Goal: Information Seeking & Learning: Learn about a topic

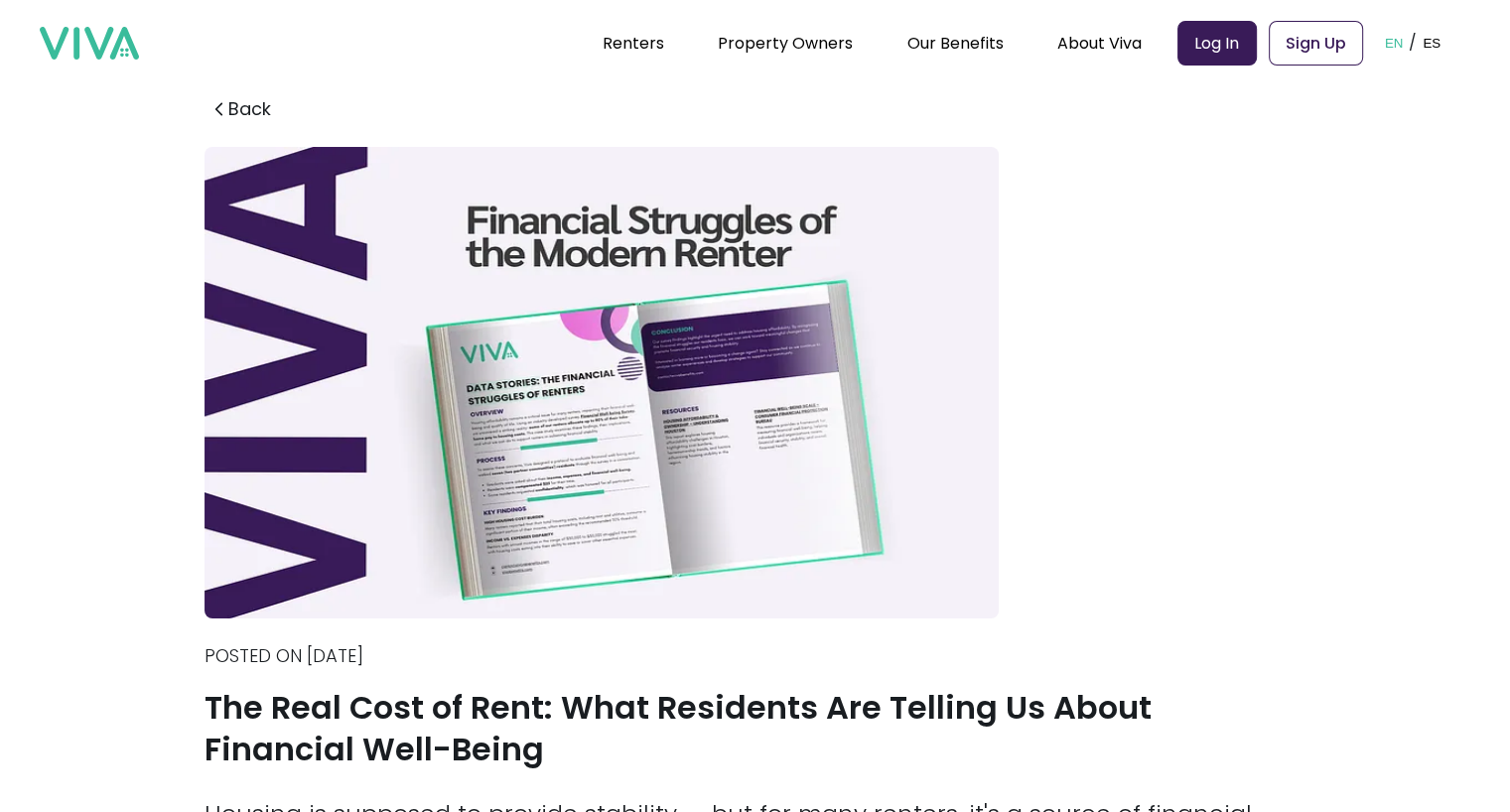
click at [680, 164] on img at bounding box center [601, 383] width 794 height 472
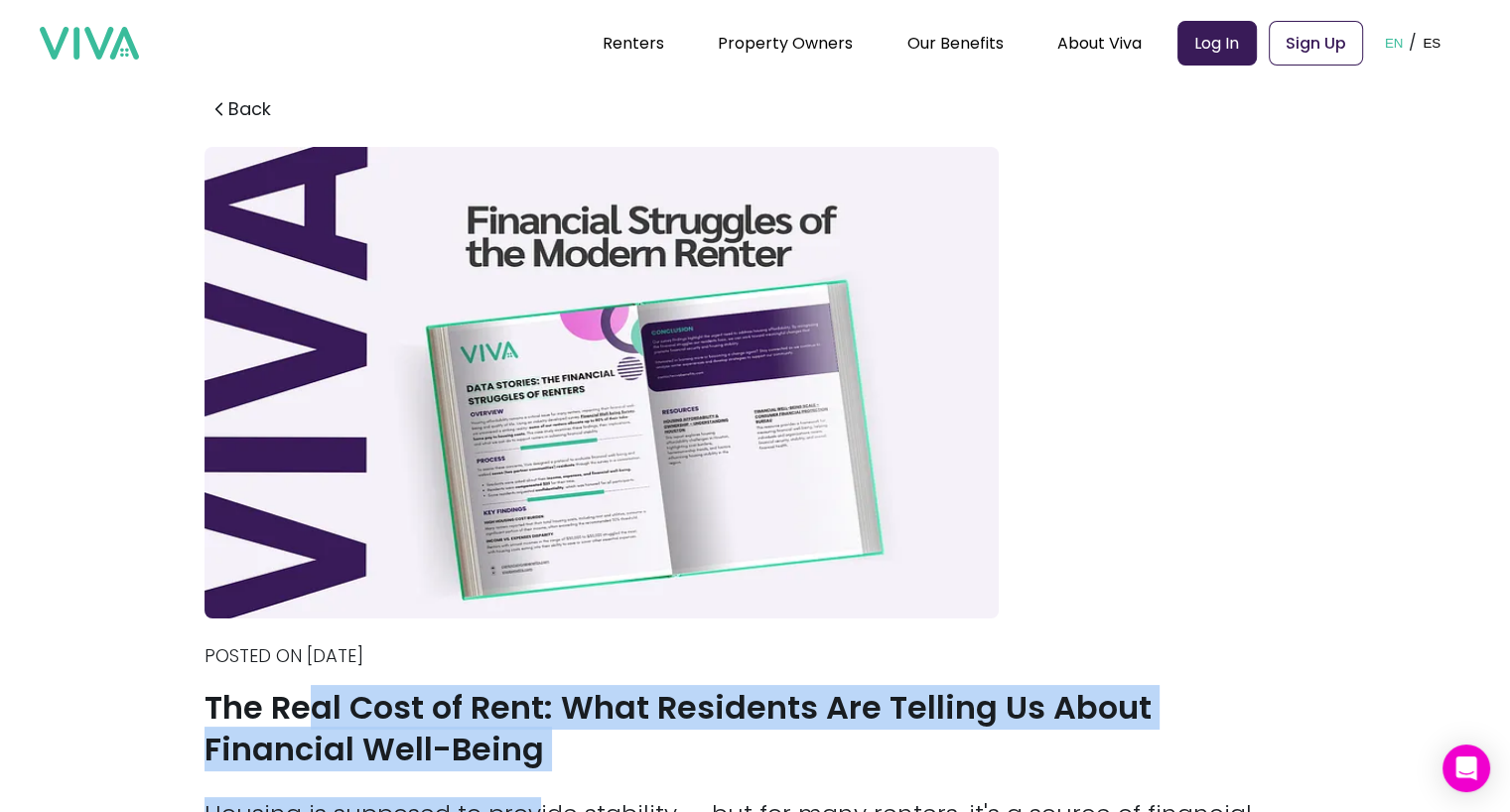
drag, startPoint x: 540, startPoint y: 771, endPoint x: 308, endPoint y: 697, distance: 243.5
click at [308, 697] on div "Back Posted on [DATE] The Real Cost of Rent: What Residents Are Telling Us Abou…" at bounding box center [755, 805] width 1102 height 1451
click at [461, 756] on h1 "The Real Cost of Rent: What Residents Are Telling Us About Financial Well-Being" at bounding box center [755, 728] width 1102 height 84
drag, startPoint x: 421, startPoint y: 753, endPoint x: 157, endPoint y: 694, distance: 270.5
click at [157, 694] on section "Back Posted on [DATE] The Real Cost of Rent: What Residents Are Telling Us Abou…" at bounding box center [755, 789] width 1510 height 1483
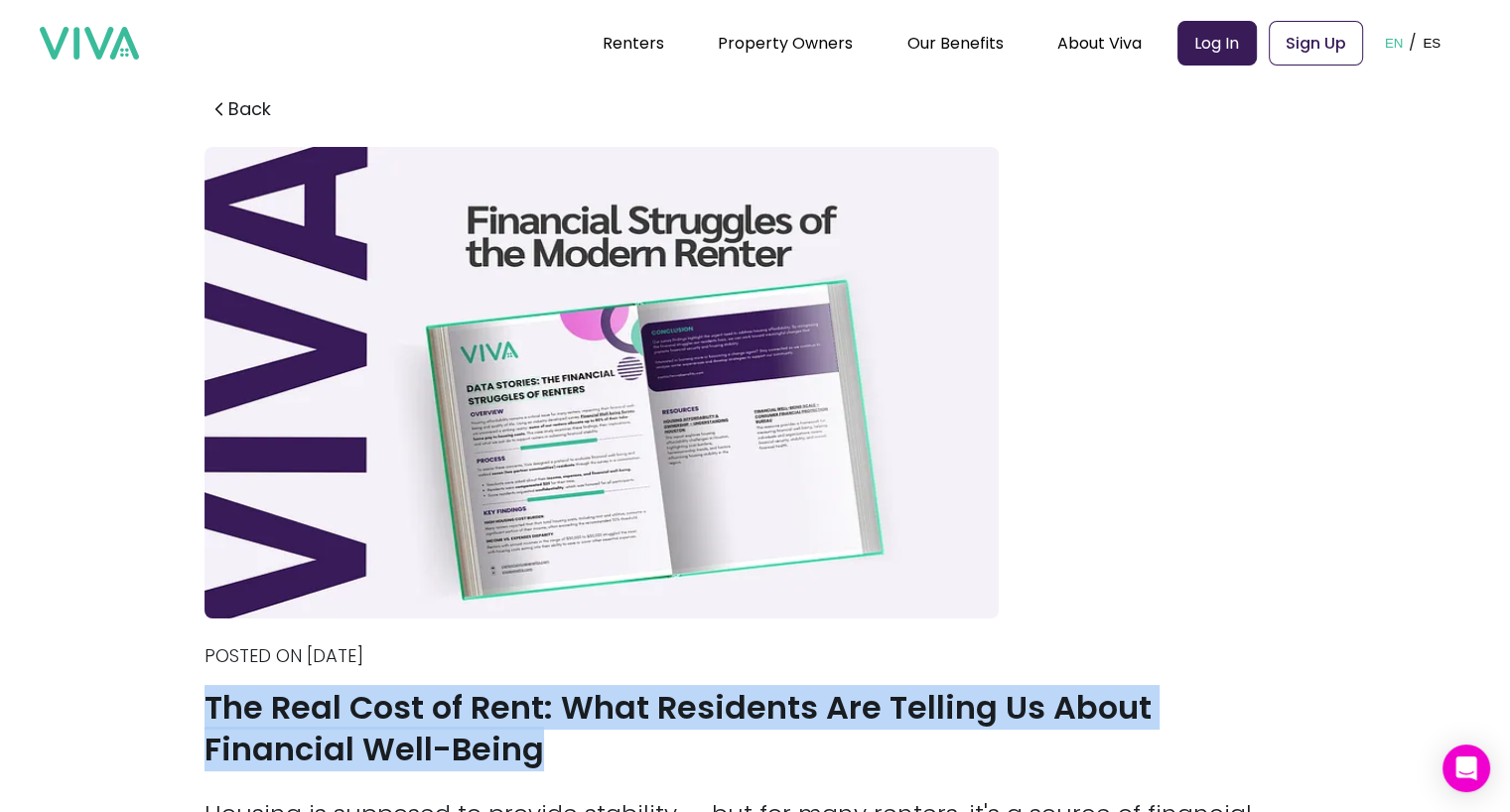
copy h1 "The Real Cost of Rent: What Residents Are Telling Us About Financial Well-Being"
click at [955, 713] on h1 "The Real Cost of Rent: What Residents Are Telling Us About Financial Well-Being" at bounding box center [755, 728] width 1102 height 84
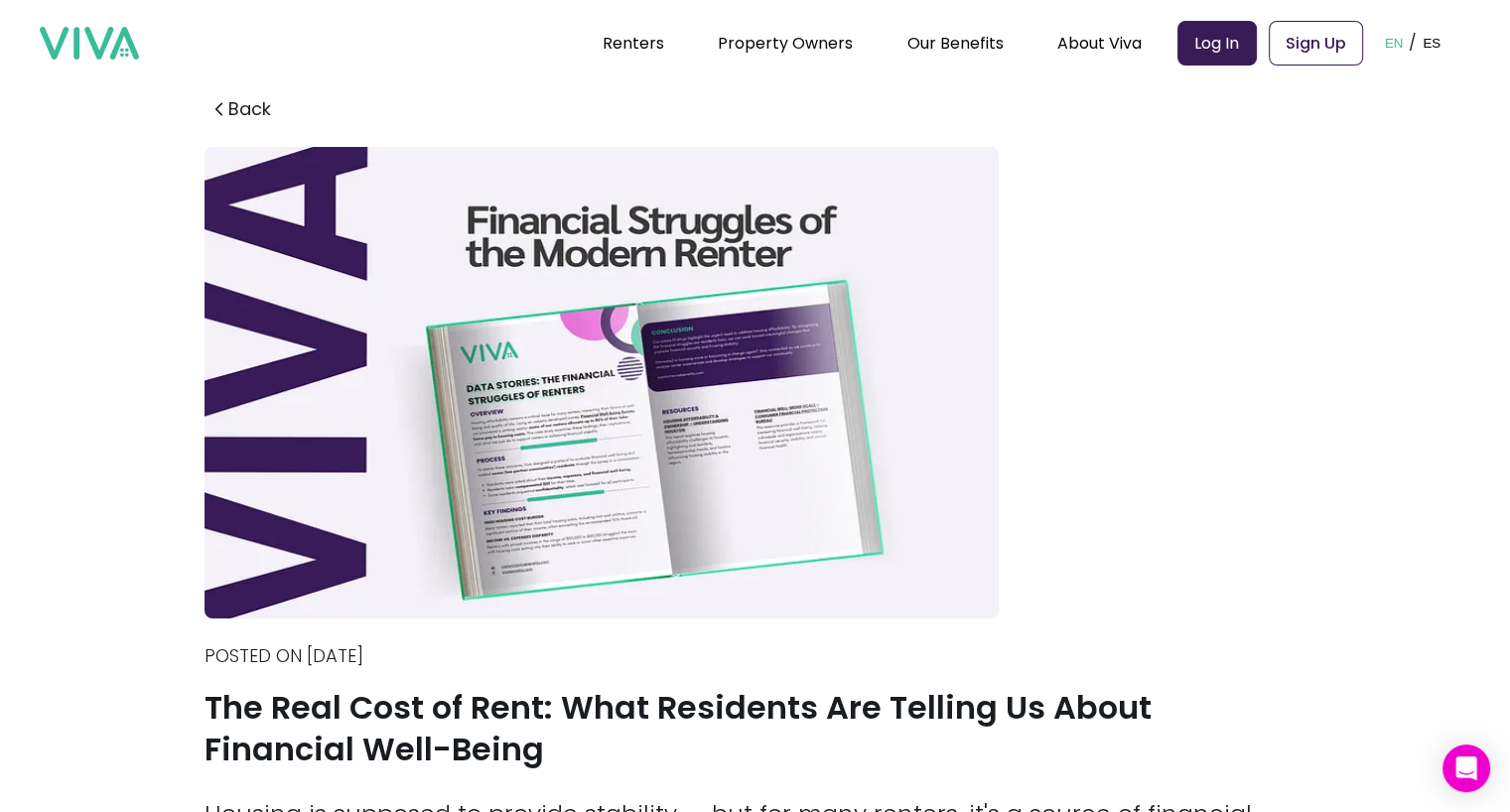
scroll to position [357, 0]
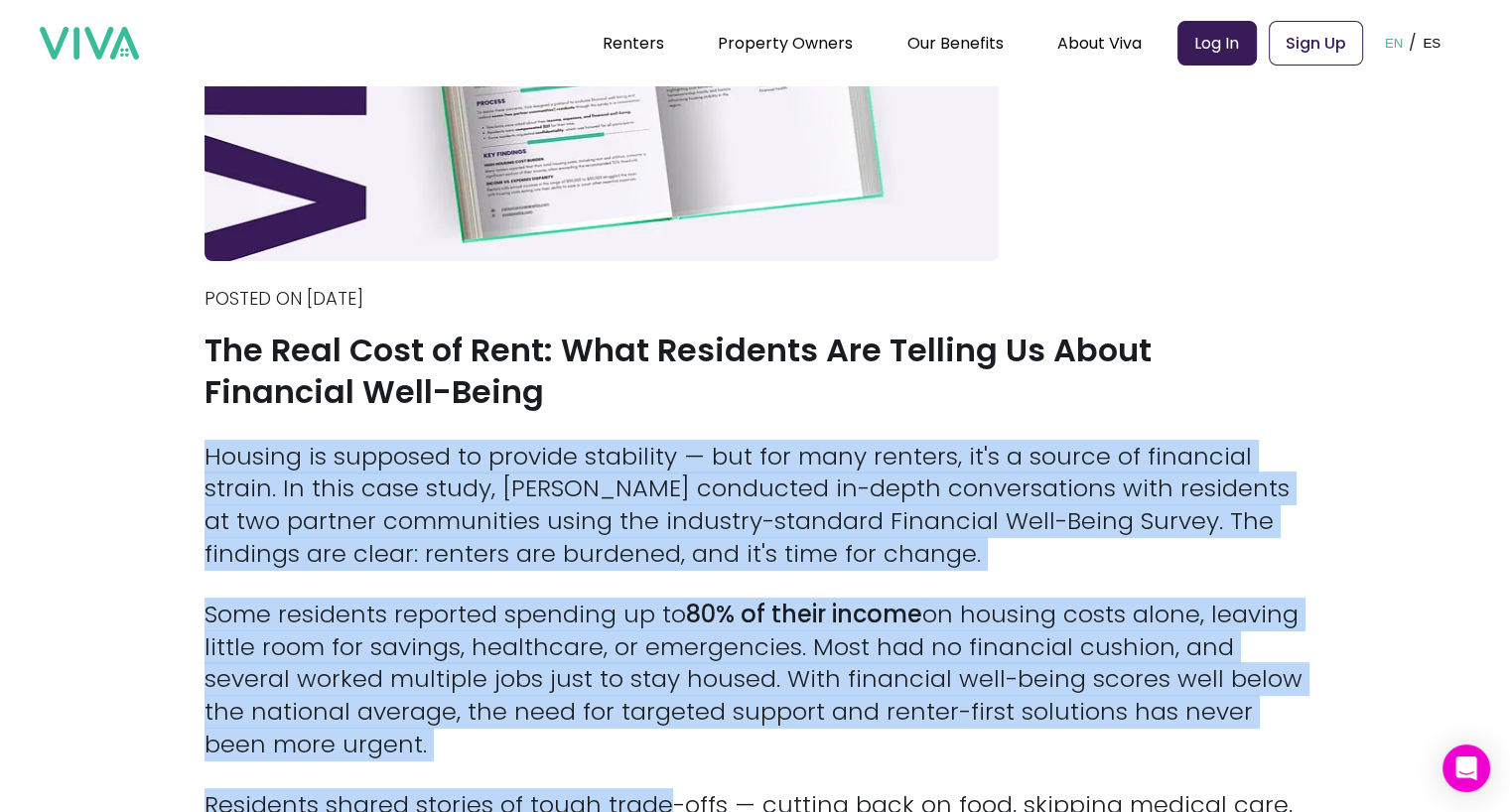
drag, startPoint x: 205, startPoint y: 464, endPoint x: 679, endPoint y: 769, distance: 563.6
click at [679, 769] on section "Back Posted on [DATE] The Real Cost of Rent: What Residents Are Telling Us Abou…" at bounding box center [755, 432] width 1510 height 1483
click at [920, 526] on p "Housing is supposed to provide stability — but for many renters, it's a source …" at bounding box center [755, 506] width 1102 height 130
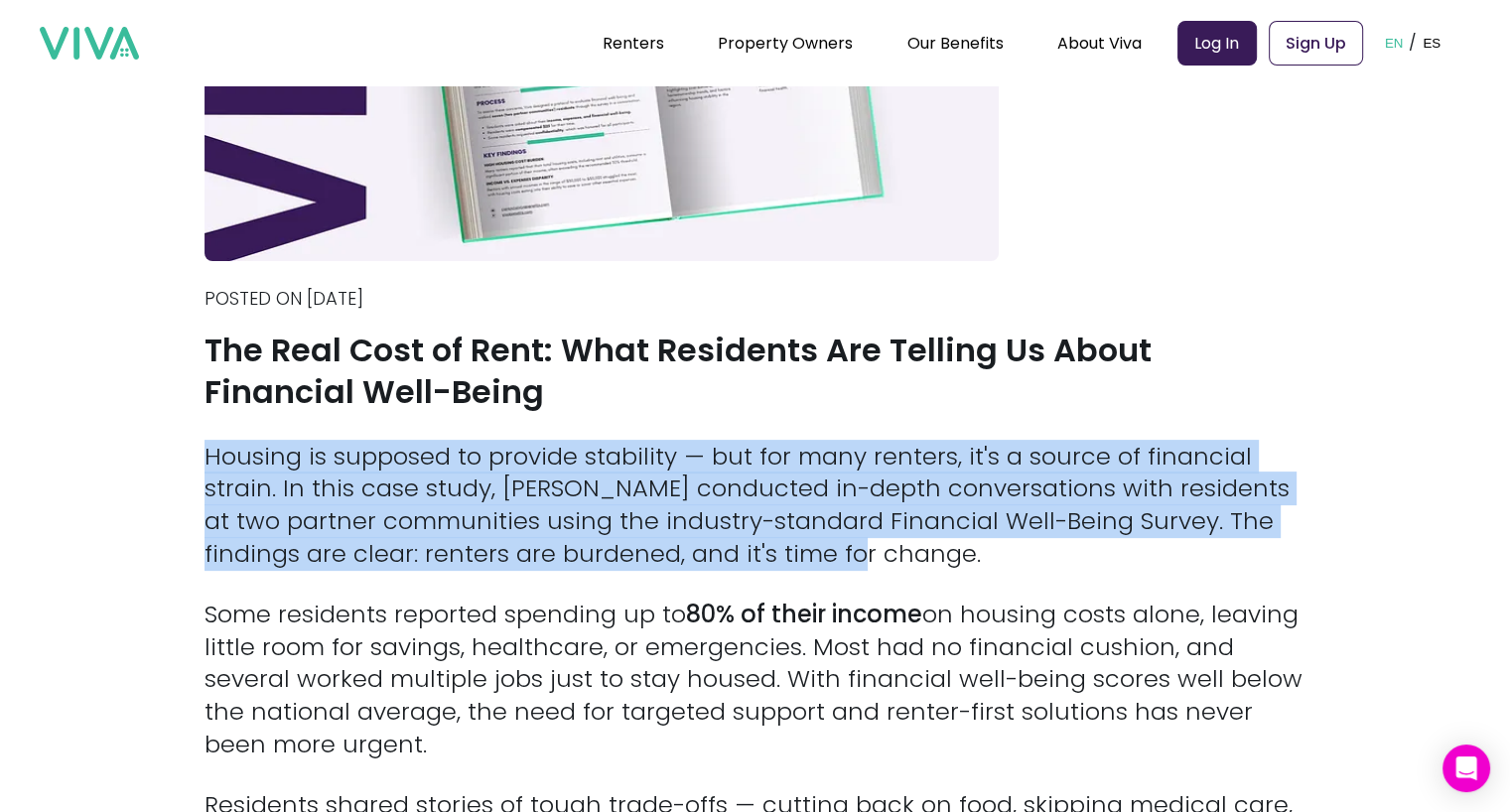
drag, startPoint x: 890, startPoint y: 556, endPoint x: 190, endPoint y: 449, distance: 708.1
click at [190, 449] on section "Back Posted on [DATE] The Real Cost of Rent: What Residents Are Telling Us Abou…" at bounding box center [755, 432] width 1510 height 1483
copy p "Housing is supposed to provide stability — but for many renters, it's a source …"
click at [616, 472] on p "Housing is supposed to provide stability — but for many renters, it's a source …" at bounding box center [755, 506] width 1102 height 130
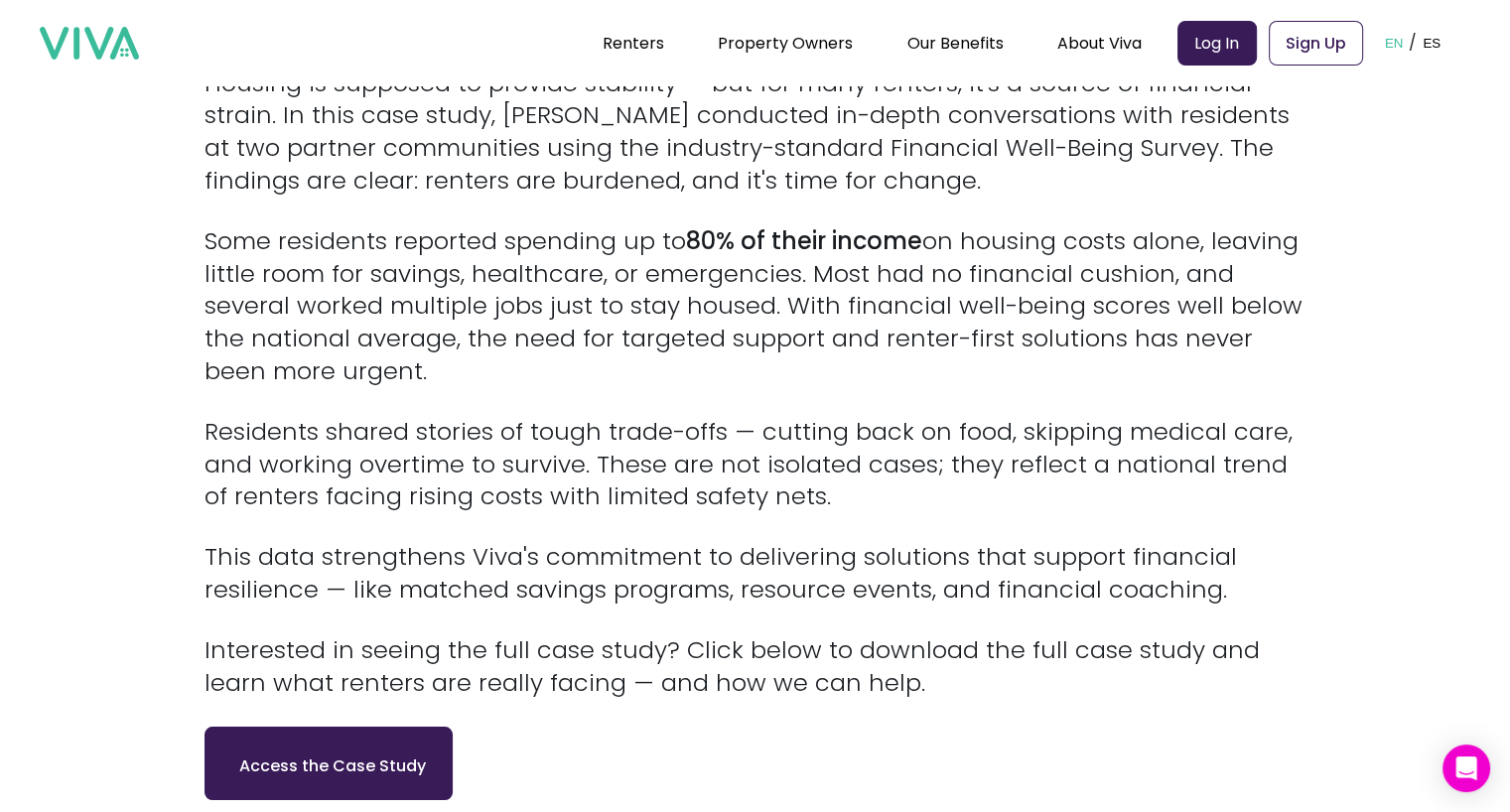
scroll to position [730, 0]
drag, startPoint x: 216, startPoint y: 239, endPoint x: 766, endPoint y: 370, distance: 565.4
click at [766, 370] on p "Some residents reported spending up to 80% of their income on housing costs alo…" at bounding box center [755, 306] width 1102 height 163
copy p "Some residents reported spending up to 80% of their income on housing costs alo…"
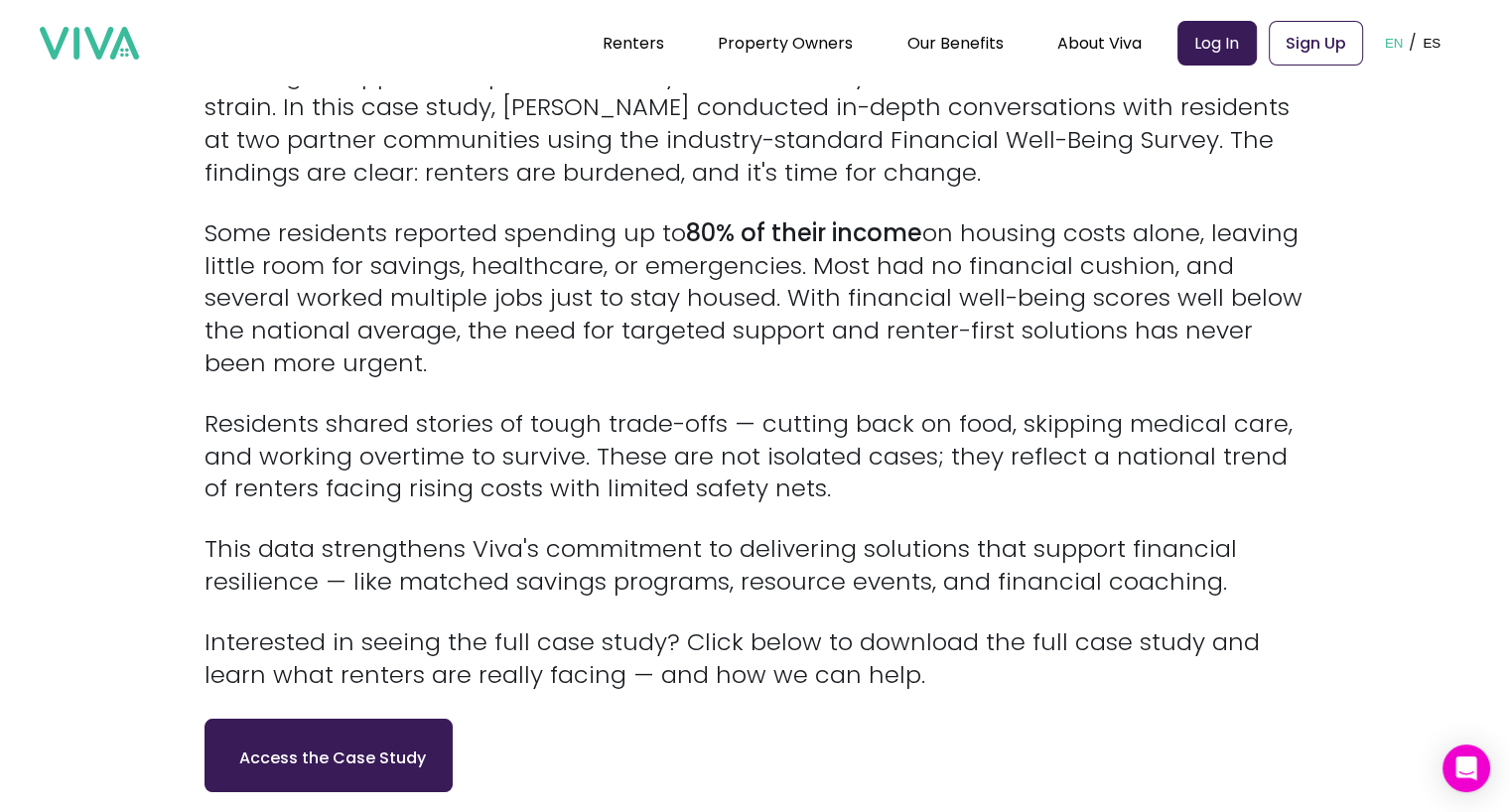
click at [431, 541] on p "This data strengthens Viva's commitment to delivering solutions that support fi…" at bounding box center [755, 566] width 1102 height 66
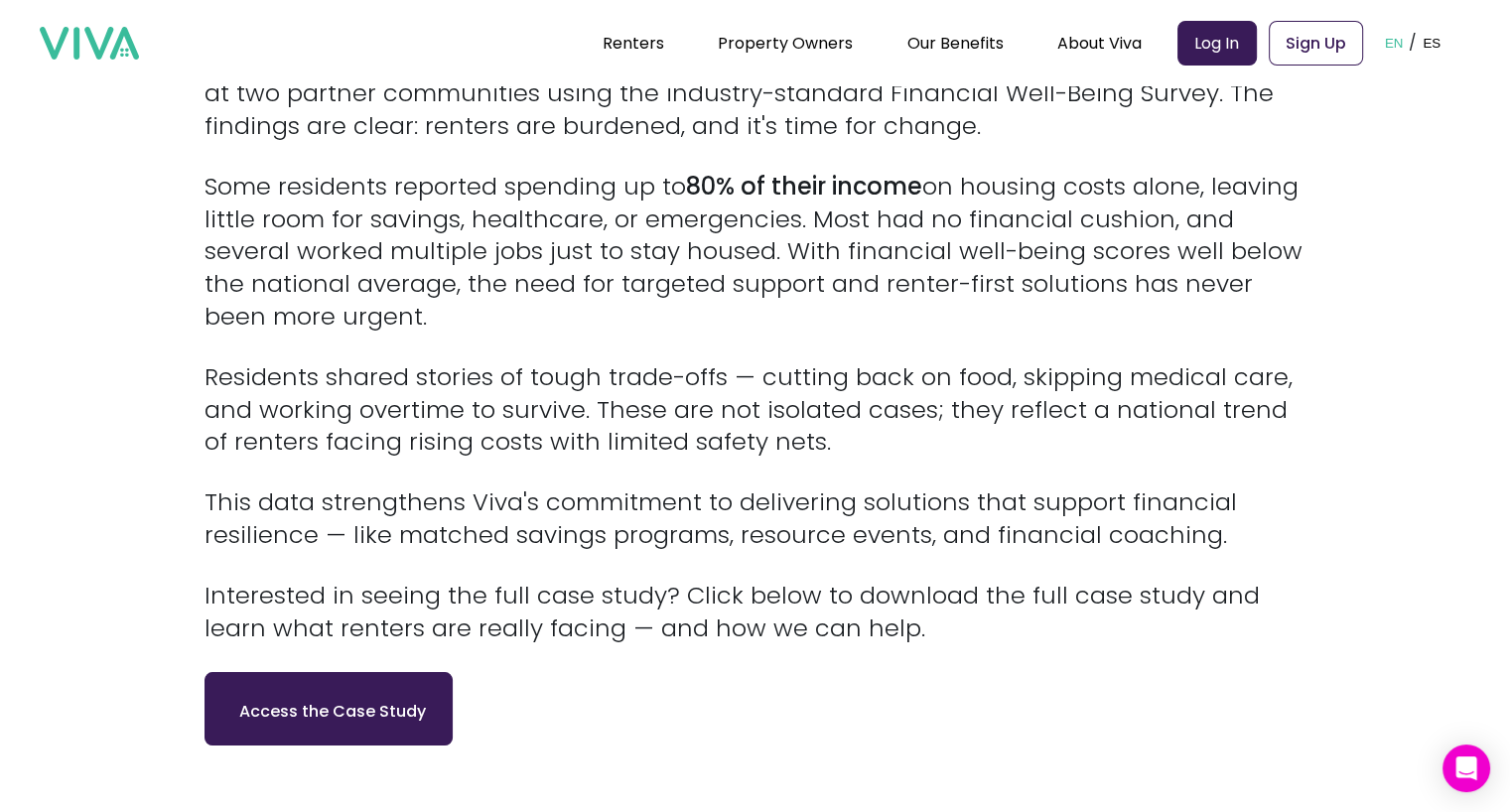
scroll to position [786, 0]
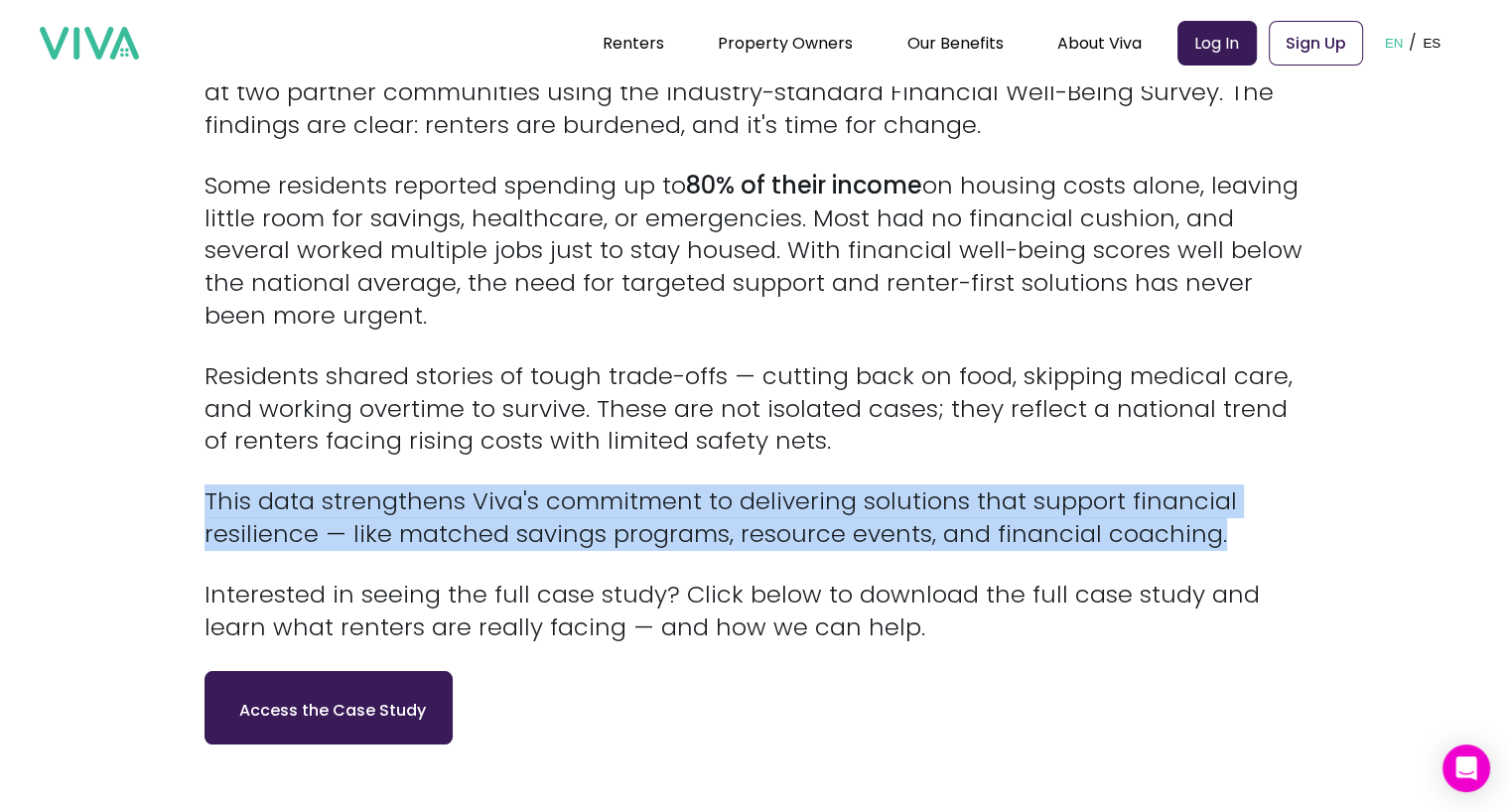
drag, startPoint x: 213, startPoint y: 490, endPoint x: 1267, endPoint y: 541, distance: 1055.2
click at [1267, 541] on p "This data strengthens Viva's commitment to delivering solutions that support fi…" at bounding box center [755, 518] width 1102 height 66
copy p "This data strengthens Viva's commitment to delivering solutions that support fi…"
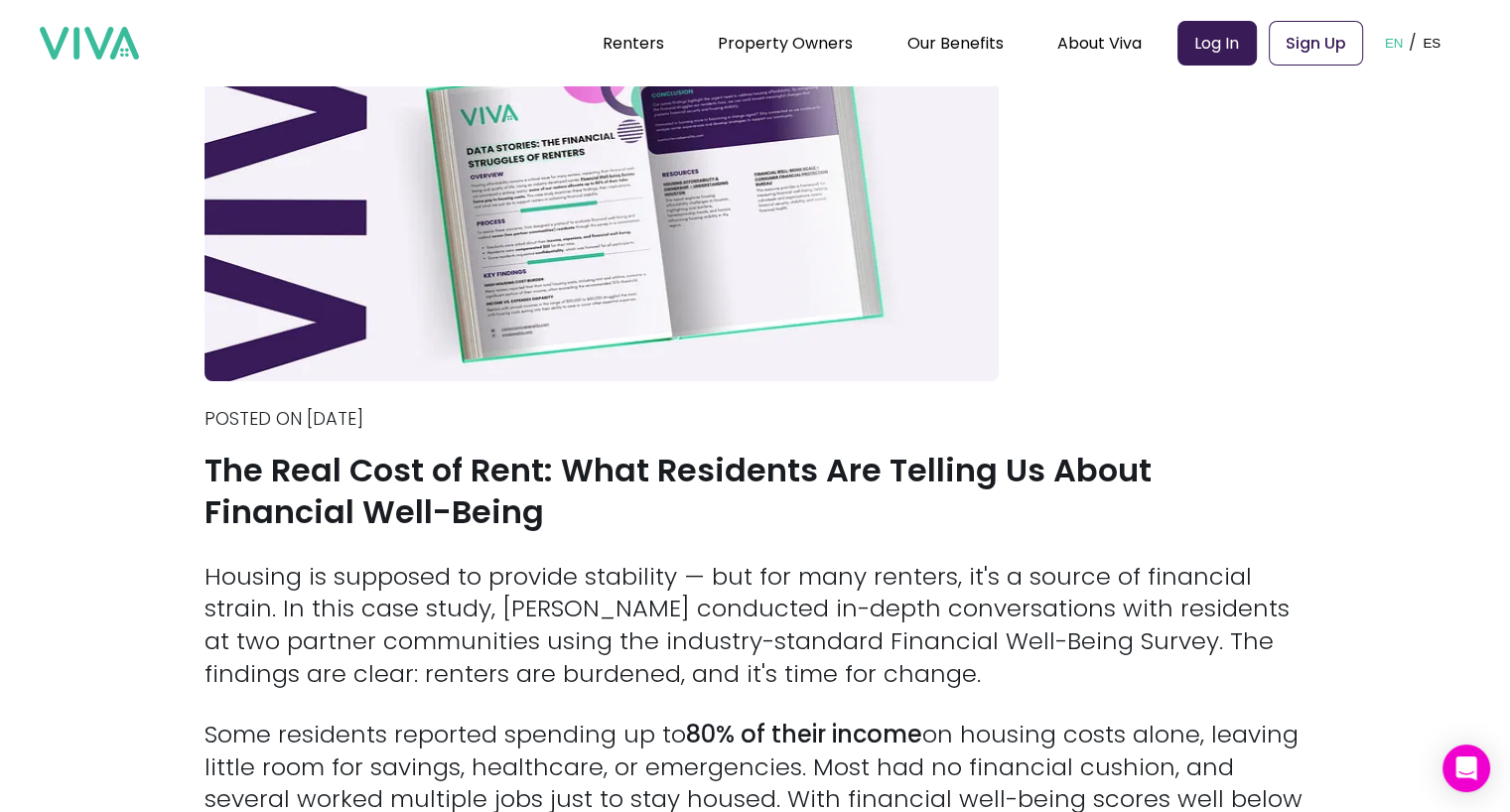
scroll to position [0, 0]
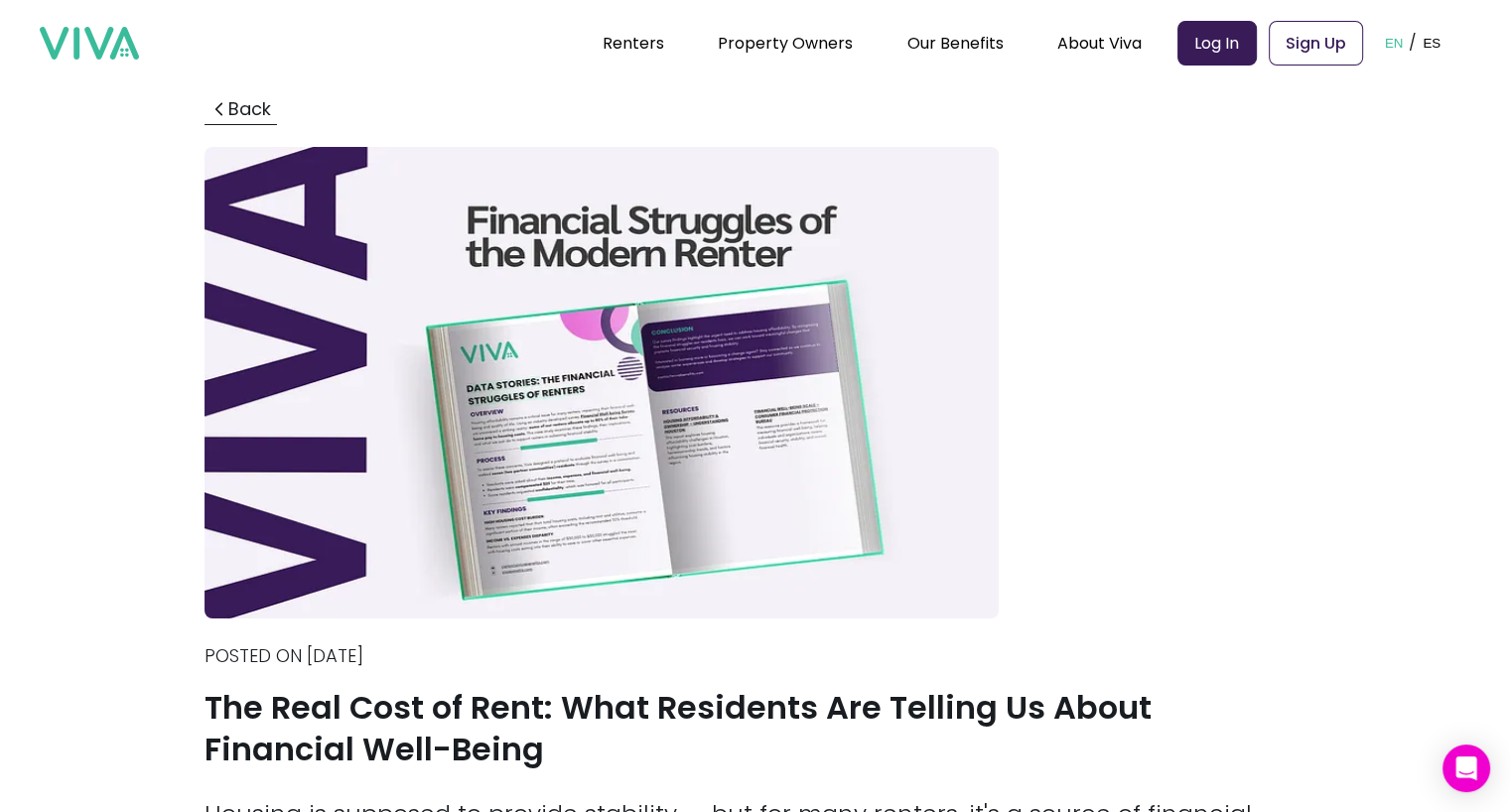
click at [262, 110] on button "Back" at bounding box center [240, 109] width 73 height 28
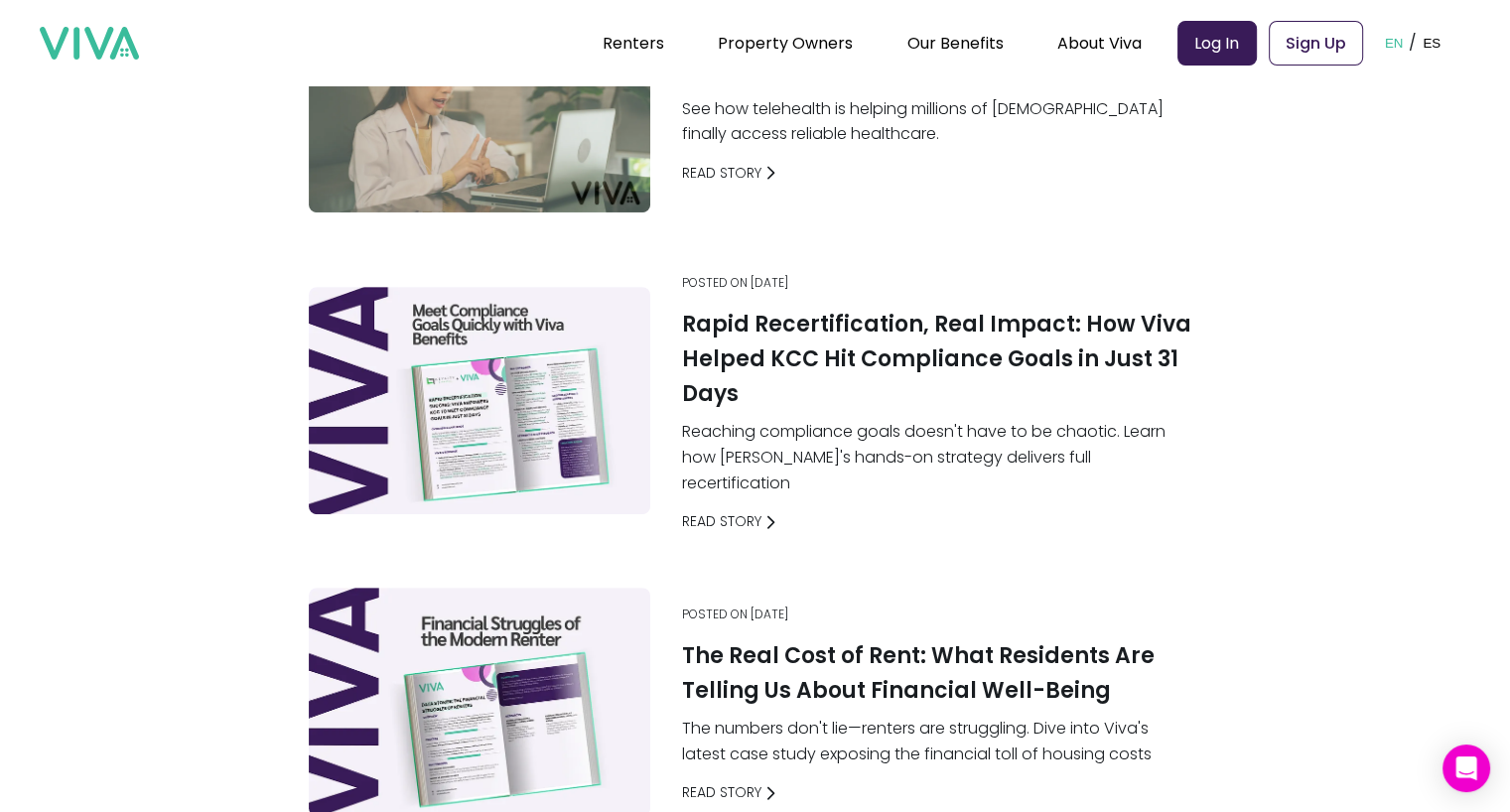
scroll to position [742, 0]
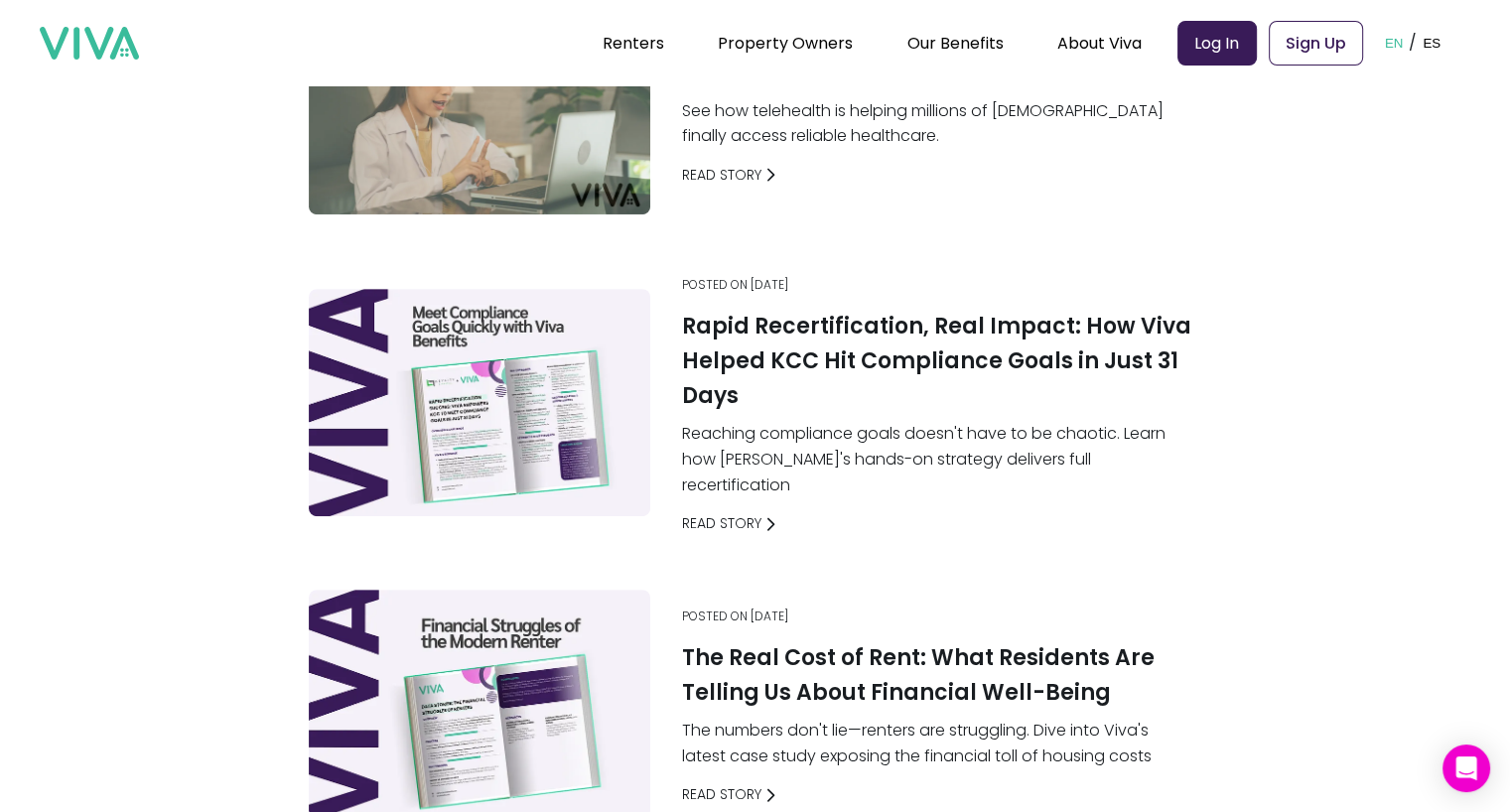
click at [746, 353] on h1 "Rapid Recertification, Real Impact: How Viva Helped KCC Hit Compliance Goals in…" at bounding box center [938, 360] width 513 height 104
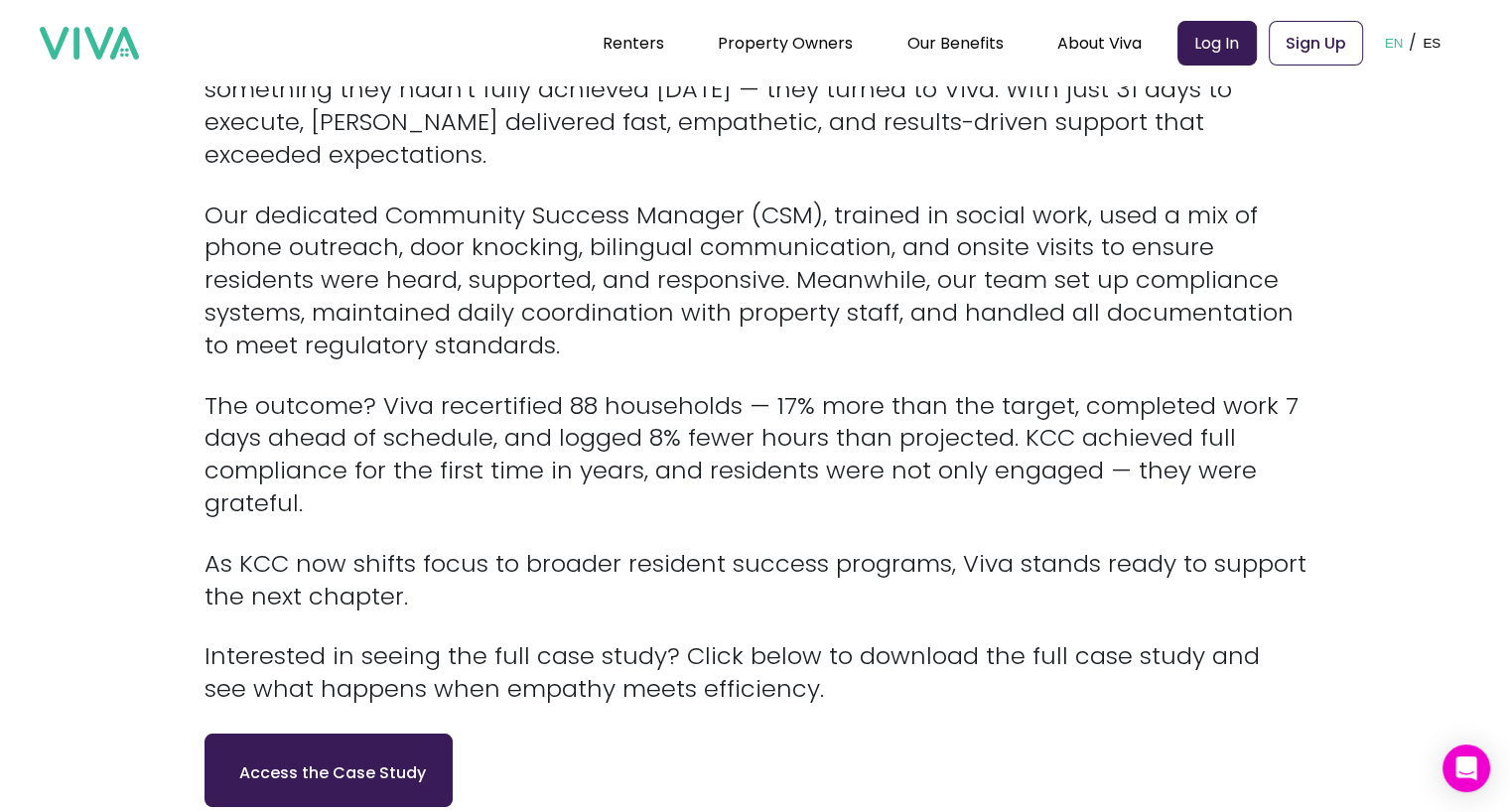
scroll to position [1128, 0]
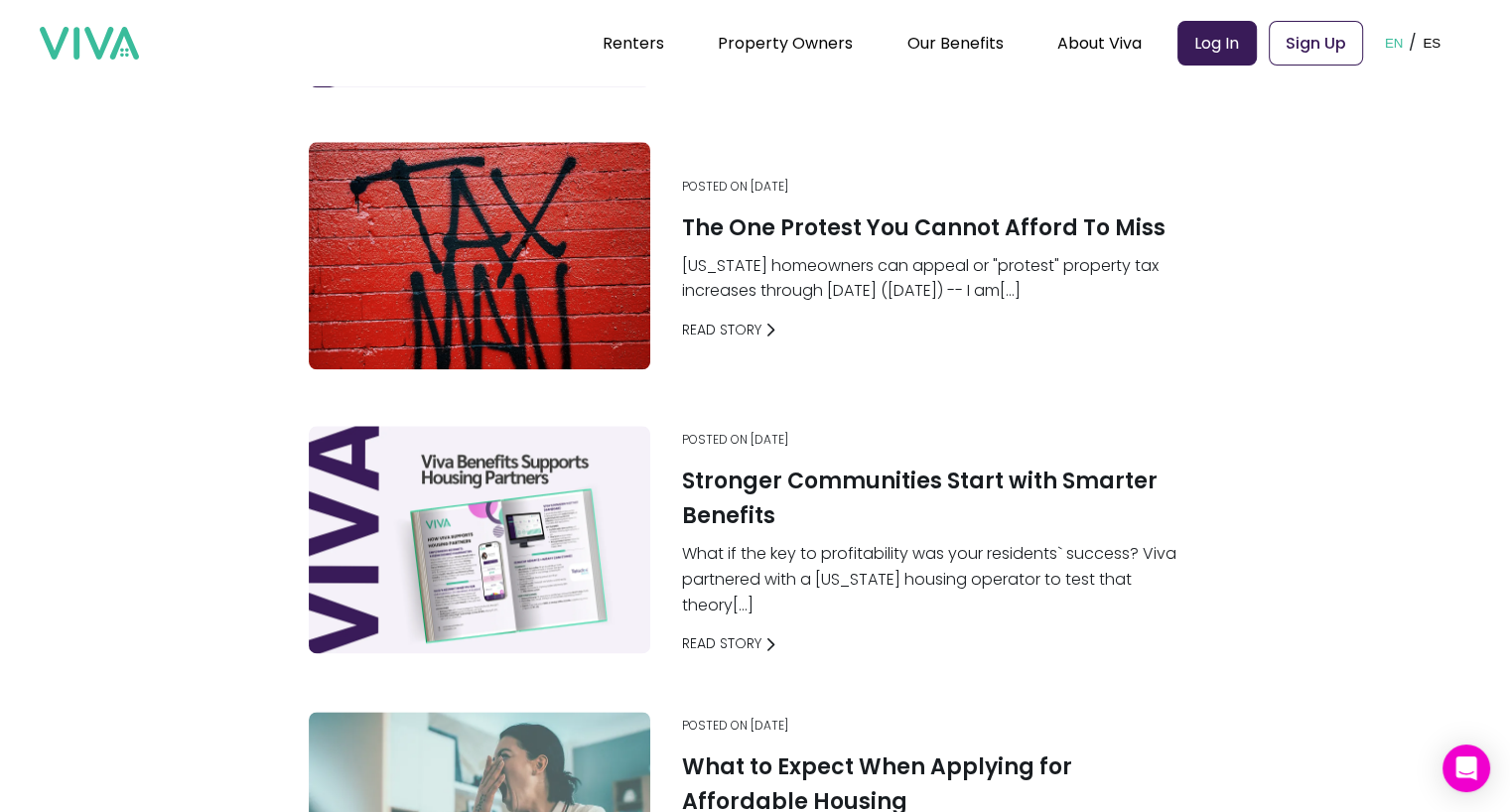
scroll to position [2311, 0]
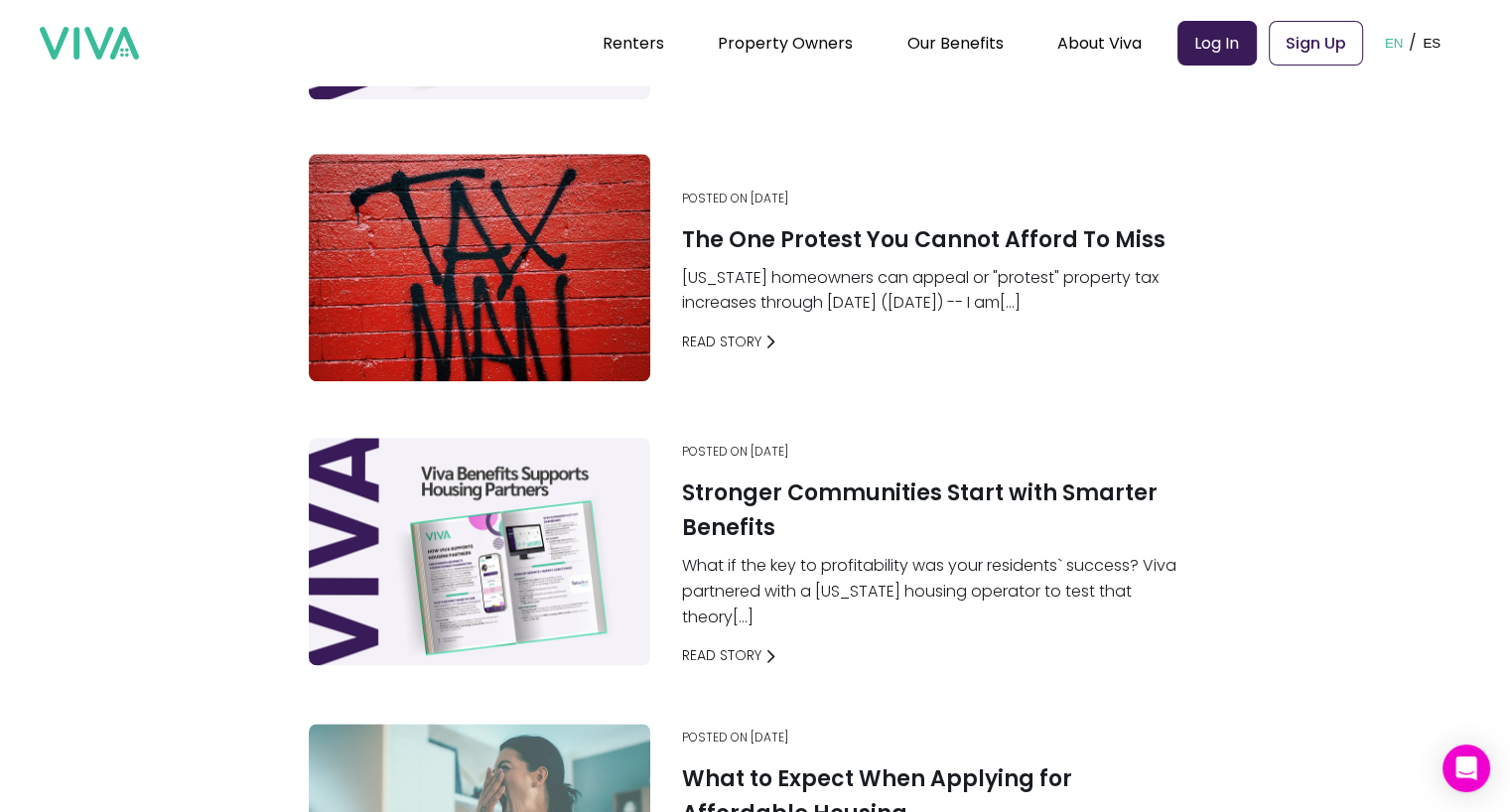
click at [739, 516] on h1 "Stronger Communities Start with Smarter Benefits" at bounding box center [938, 510] width 513 height 70
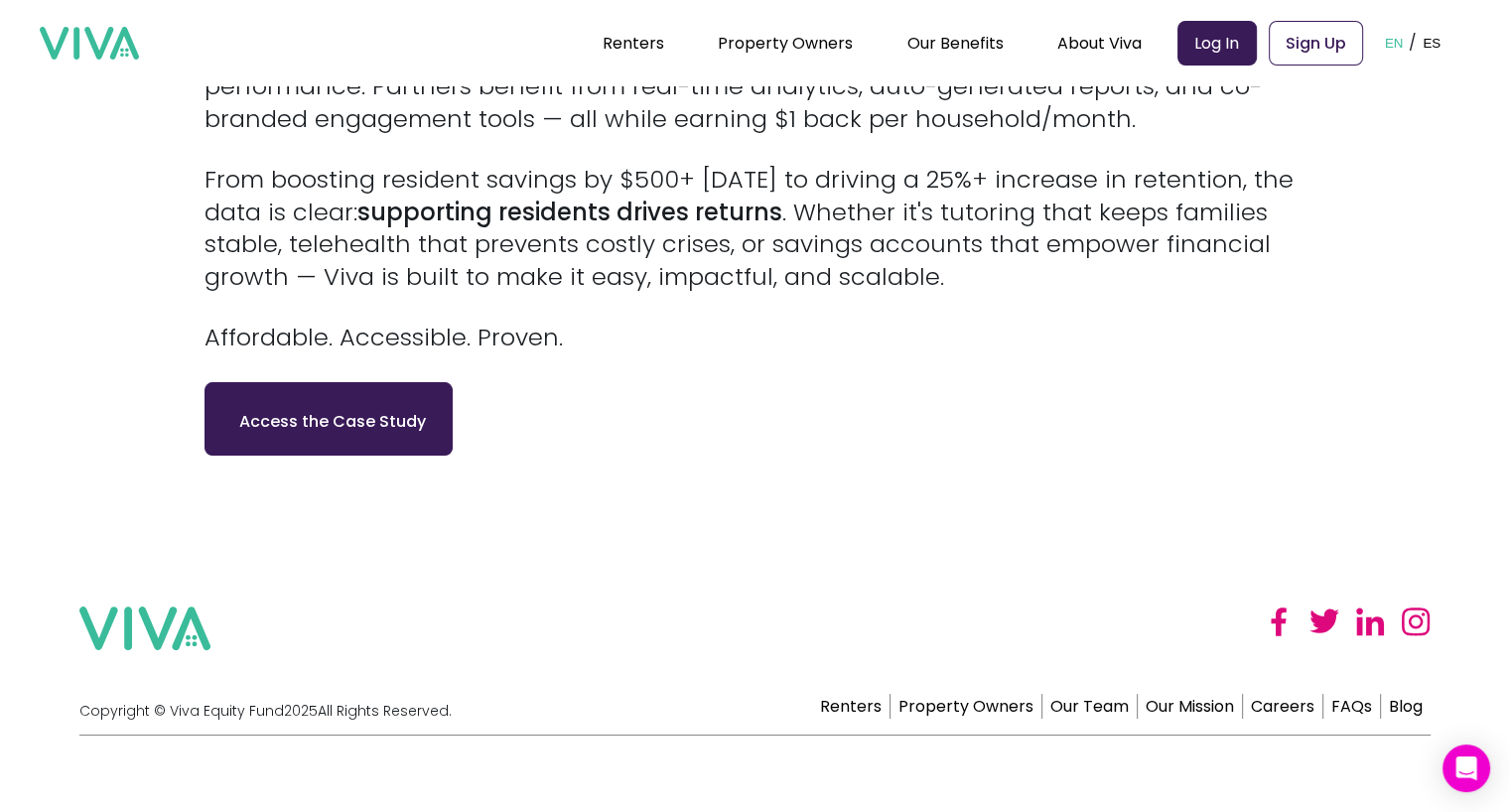
scroll to position [1069, 0]
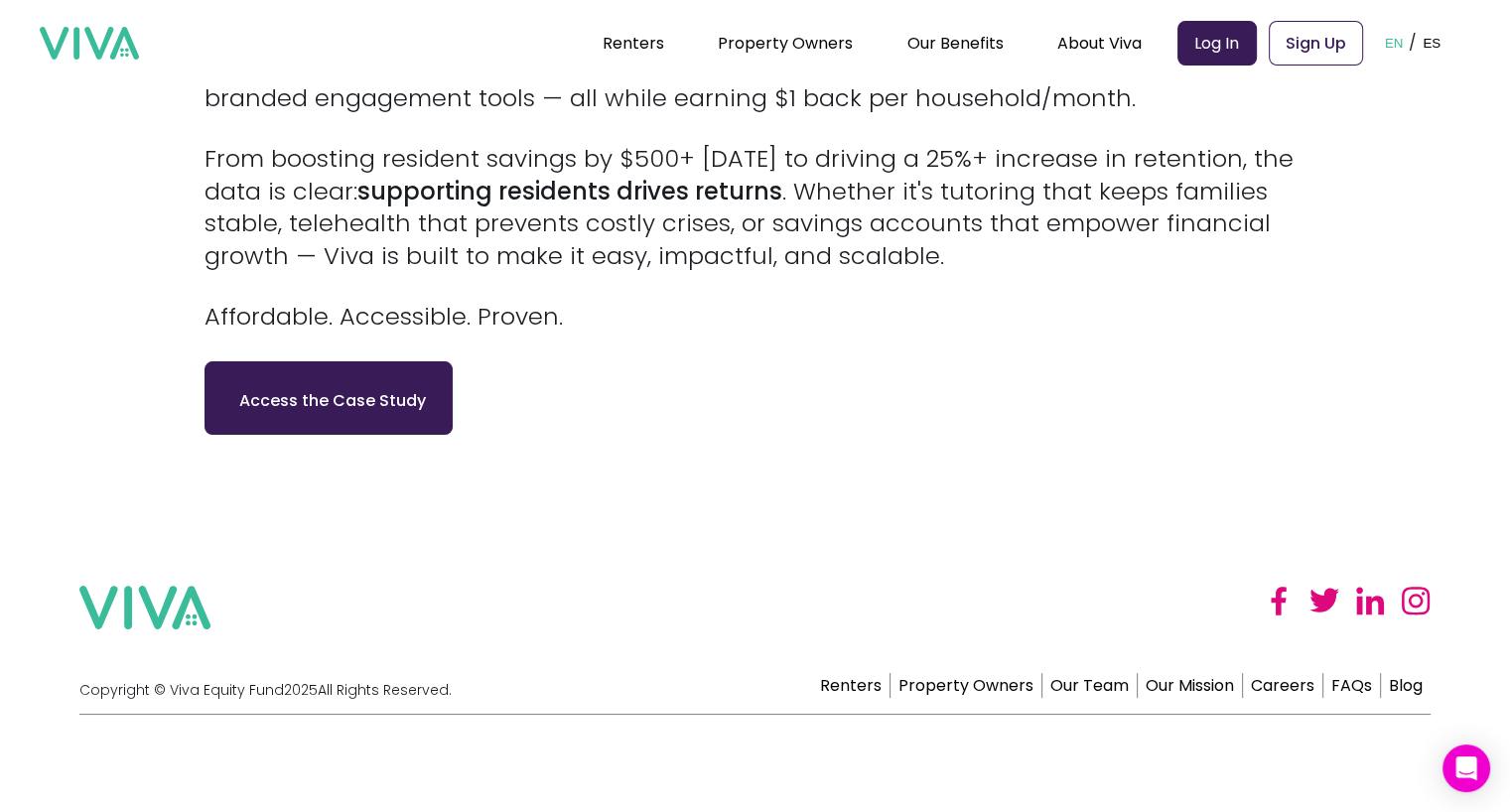
click at [368, 391] on link "Access the Case Study" at bounding box center [327, 398] width 198 height 40
click at [1076, 278] on div "Viva is transforming affordable housing into a launchpad for resident success —…" at bounding box center [755, 10] width 1102 height 646
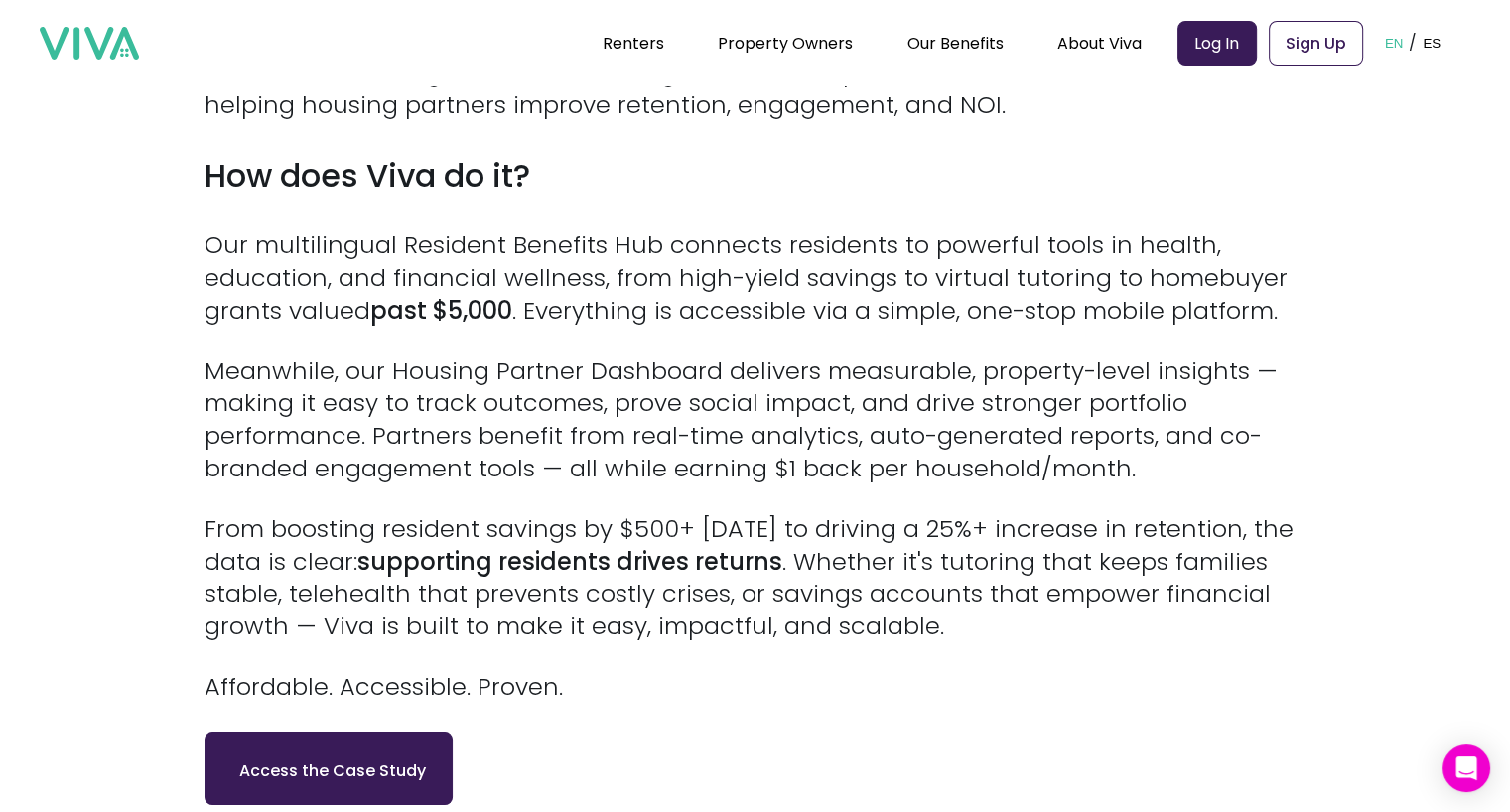
scroll to position [0, 0]
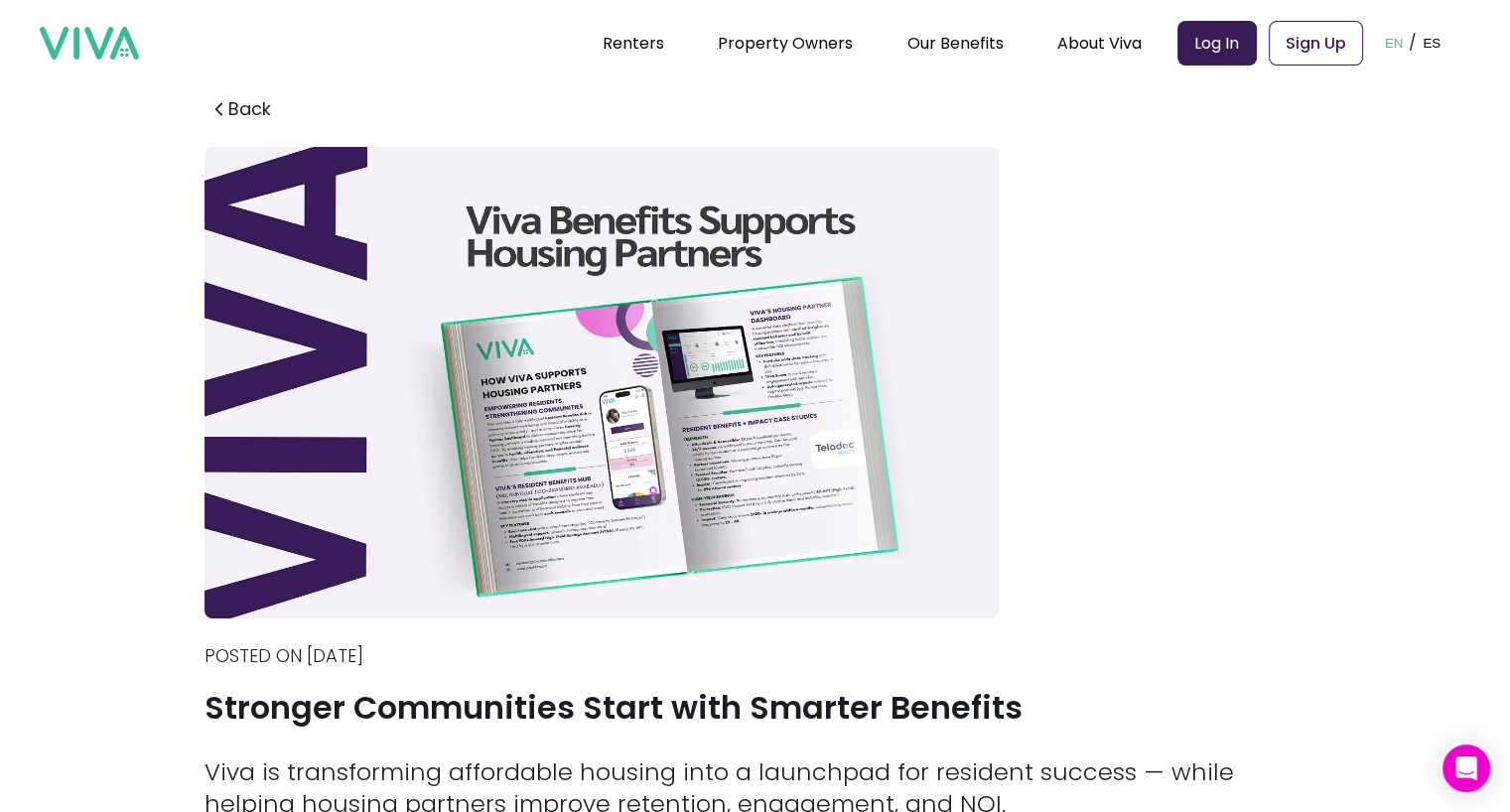
click at [218, 3] on div "Renters Property Owners Our Benefits Telehealth Home Team Affordable Housing Ma…" at bounding box center [755, 43] width 1430 height 86
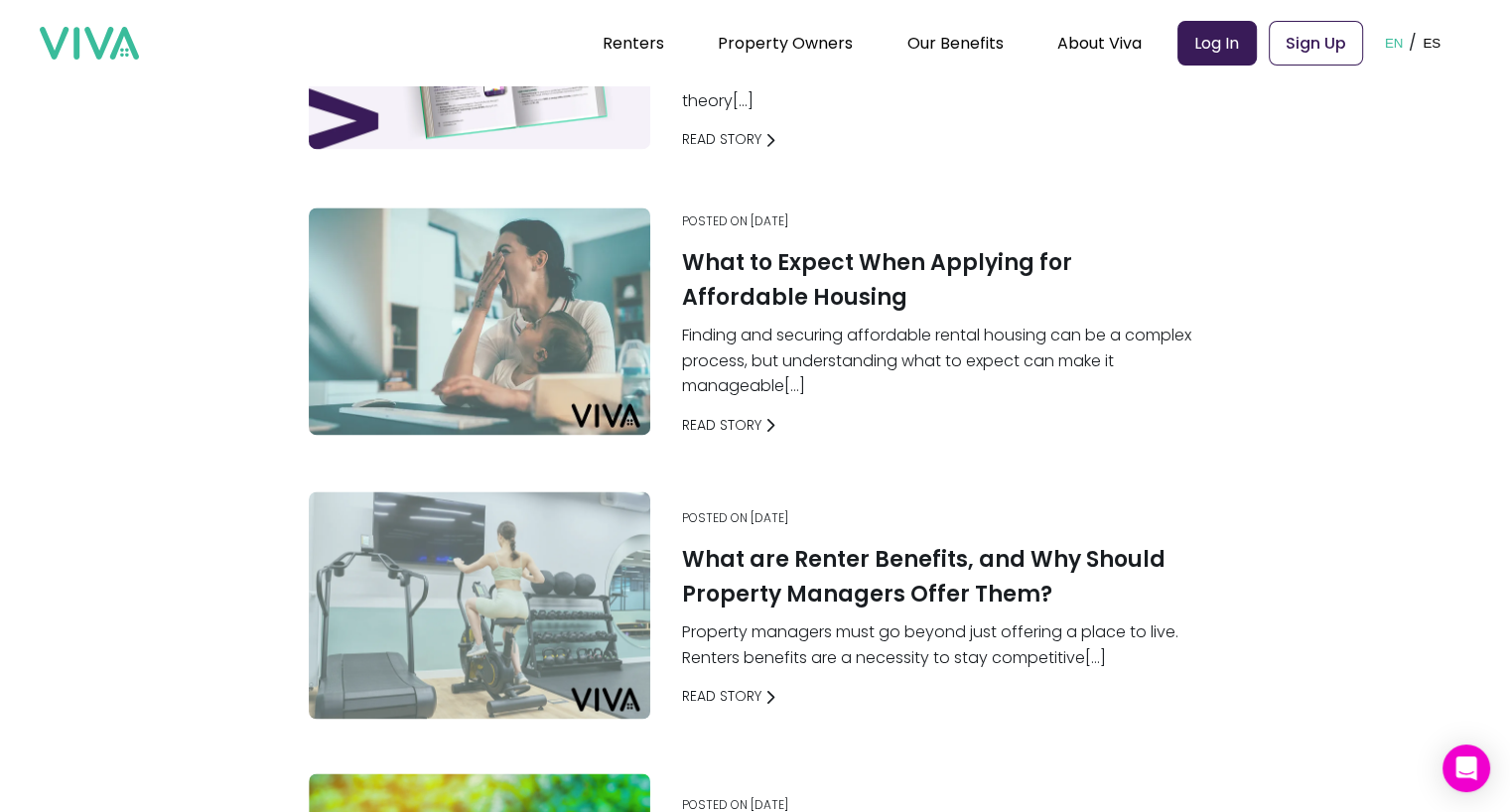
scroll to position [2708, 0]
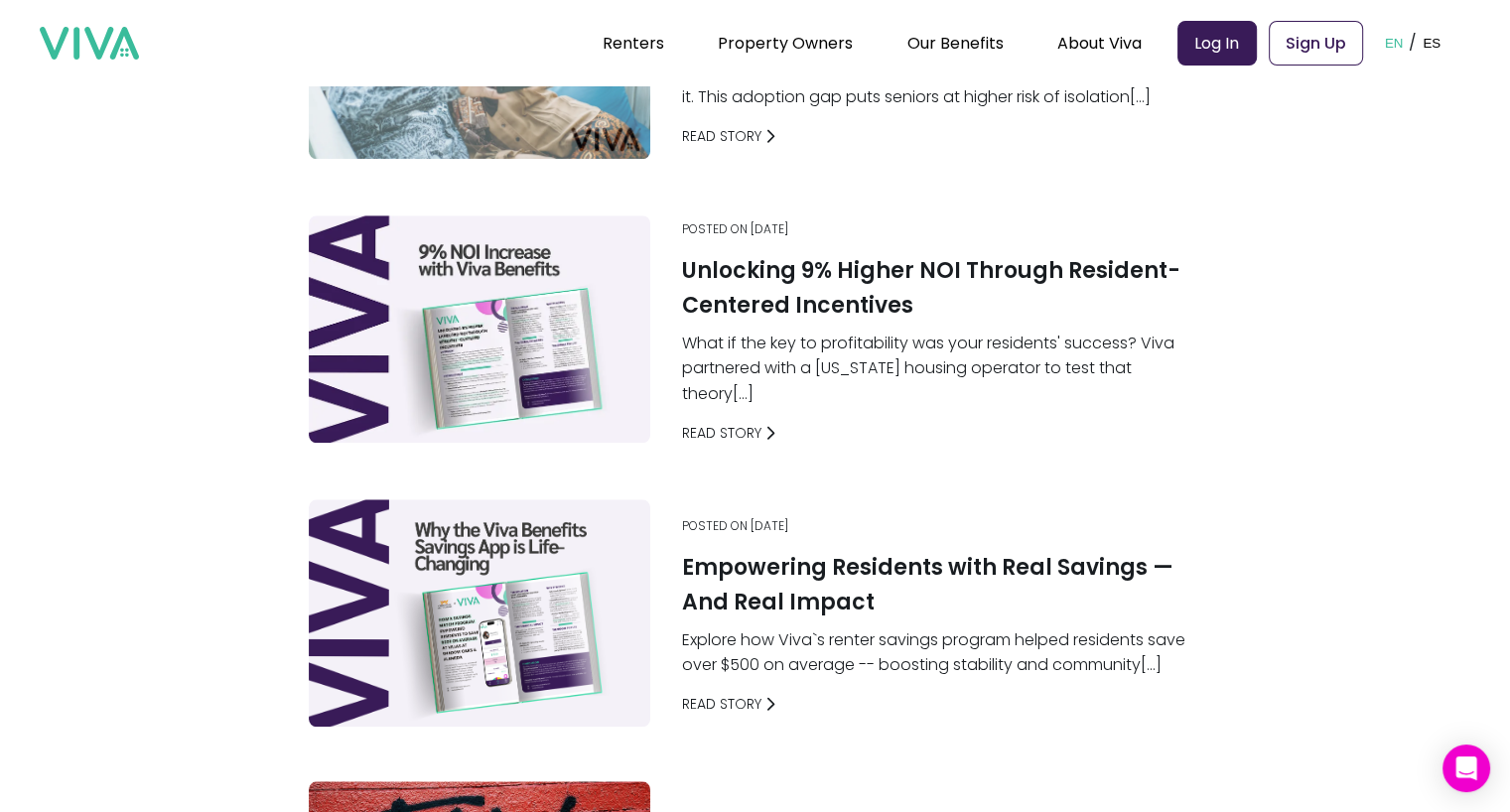
scroll to position [1683, 0]
click at [803, 290] on h1 "Unlocking 9% Higher NOI Through Resident-Centered Incentives" at bounding box center [938, 288] width 513 height 70
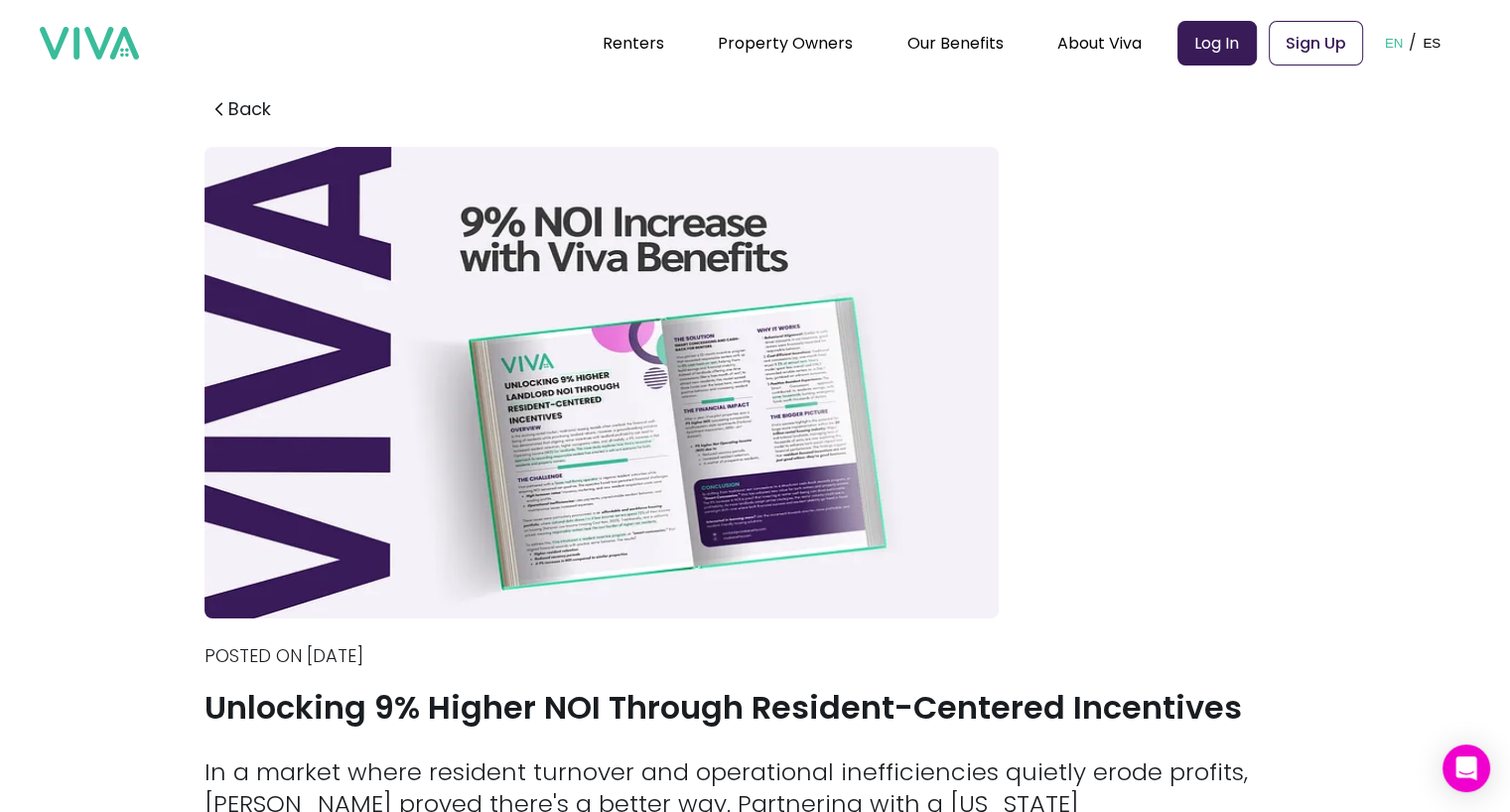
scroll to position [1116, 0]
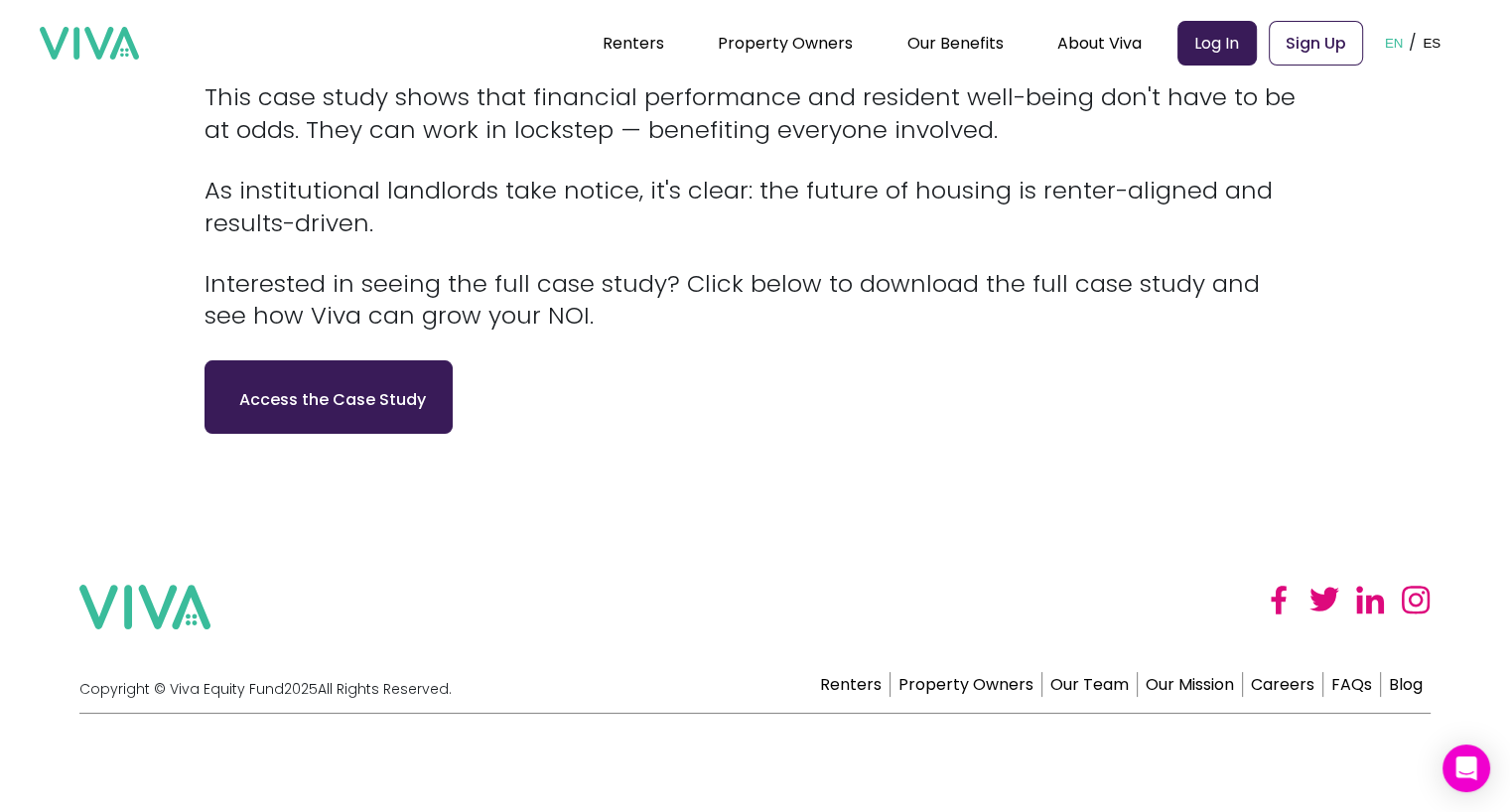
click at [349, 378] on link "Access the Case Study" at bounding box center [327, 397] width 198 height 40
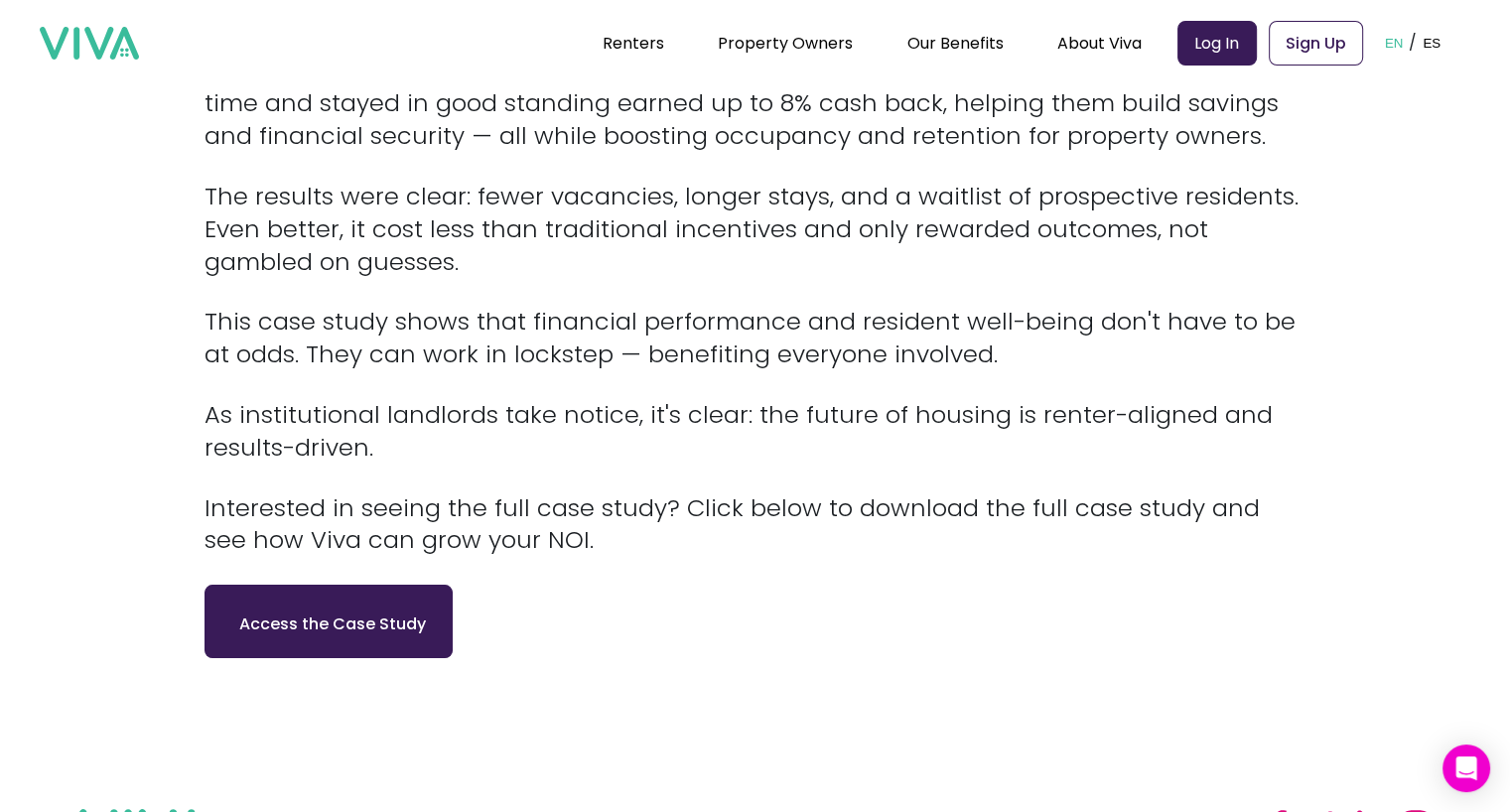
scroll to position [893, 0]
